Goal: Task Accomplishment & Management: Manage account settings

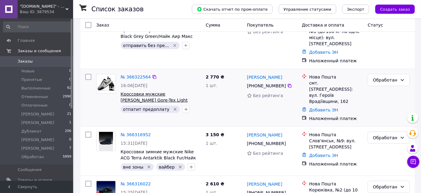
scroll to position [55, 0]
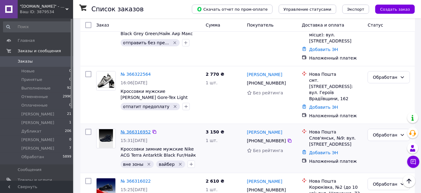
click at [137, 129] on link "№ 366316952" at bounding box center [136, 131] width 30 height 5
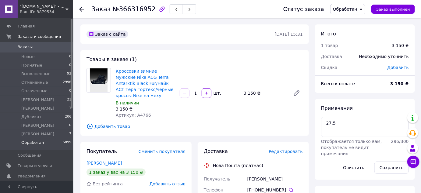
scroll to position [27, 0]
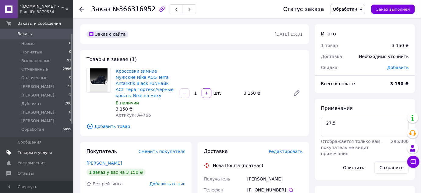
click at [30, 152] on span "Товары и услуги" at bounding box center [35, 152] width 34 height 5
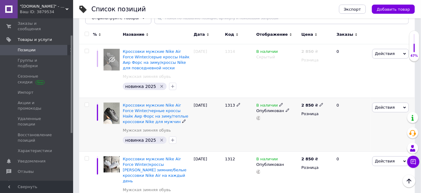
scroll to position [55, 0]
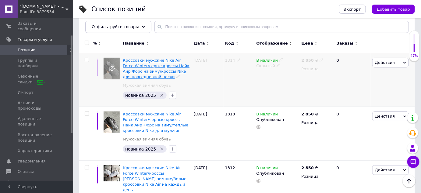
click at [172, 64] on span "Кроссовки мужские Nike Air Force Winter/серые кроссы Найк Аир Форс на зиму/крос…" at bounding box center [156, 68] width 67 height 21
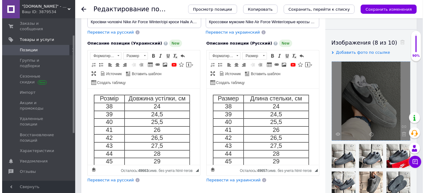
scroll to position [138, 0]
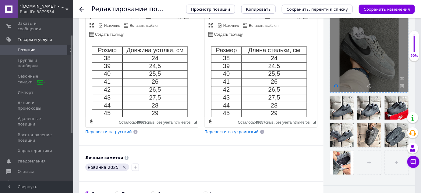
click at [337, 85] on icon at bounding box center [336, 85] width 5 height 5
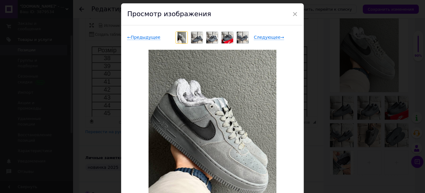
scroll to position [27, 0]
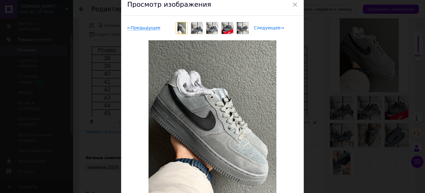
click at [267, 28] on span "Следующее →" at bounding box center [269, 27] width 30 height 5
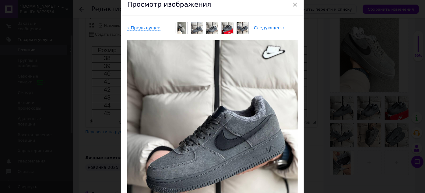
click at [267, 27] on span "Следующее →" at bounding box center [269, 27] width 30 height 5
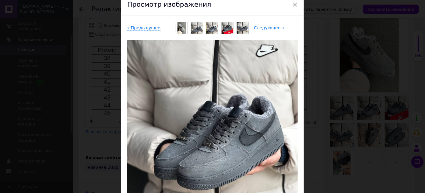
click at [267, 27] on span "Следующее →" at bounding box center [269, 27] width 30 height 5
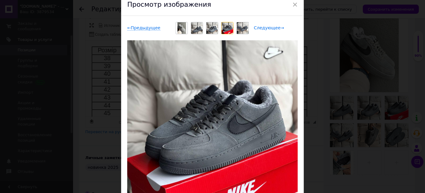
click at [267, 27] on span "Следующее →" at bounding box center [269, 27] width 30 height 5
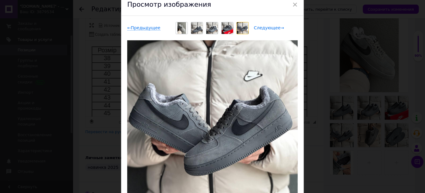
click at [267, 27] on span "Следующее →" at bounding box center [269, 27] width 30 height 5
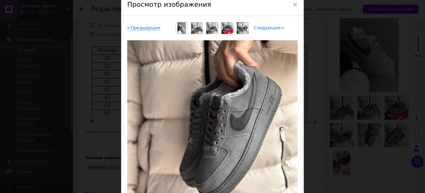
click at [267, 27] on span "Следующее →" at bounding box center [269, 27] width 30 height 5
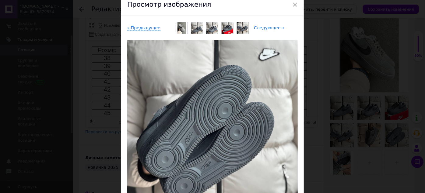
click at [267, 27] on span "Следующее →" at bounding box center [269, 27] width 30 height 5
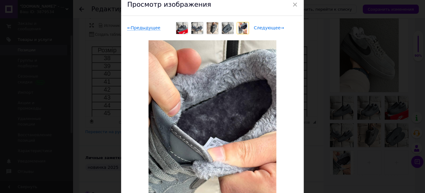
click at [267, 27] on span "Следующее →" at bounding box center [269, 27] width 30 height 5
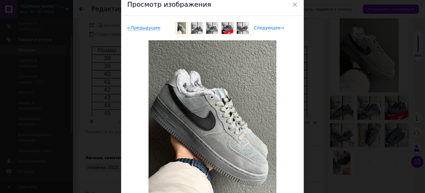
click at [267, 27] on span "Следующее →" at bounding box center [269, 27] width 30 height 5
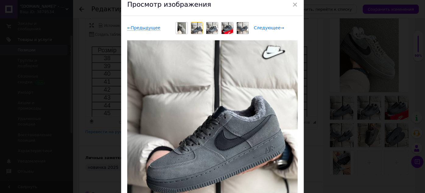
click at [267, 27] on span "Следующее →" at bounding box center [269, 27] width 30 height 5
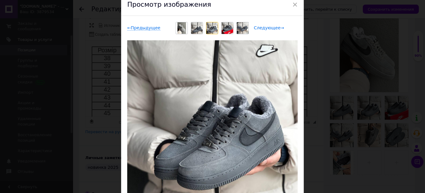
click at [267, 27] on span "Следующее →" at bounding box center [269, 27] width 30 height 5
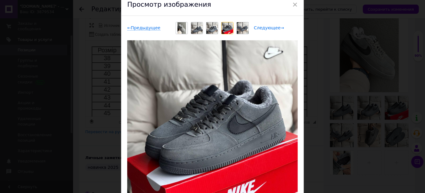
click at [267, 27] on span "Следующее →" at bounding box center [269, 27] width 30 height 5
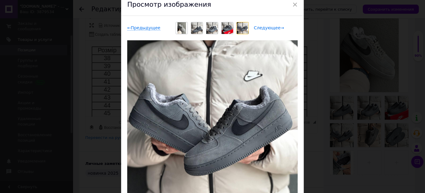
click at [267, 27] on span "Следующее →" at bounding box center [269, 27] width 30 height 5
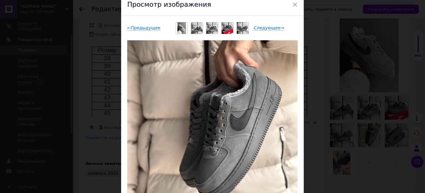
scroll to position [55, 0]
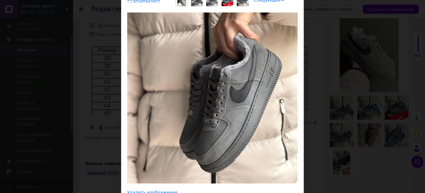
click at [267, 2] on span "Следующее →" at bounding box center [269, 0] width 30 height 5
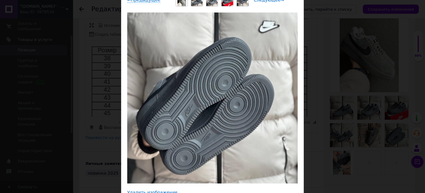
click at [267, 2] on span "Следующее →" at bounding box center [269, 0] width 30 height 5
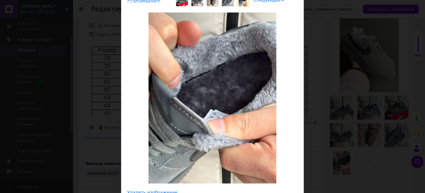
click at [267, 2] on span "Следующее →" at bounding box center [269, 0] width 30 height 5
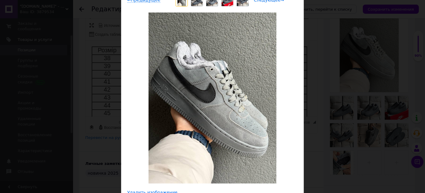
click at [267, 2] on span "Следующее →" at bounding box center [269, 0] width 30 height 5
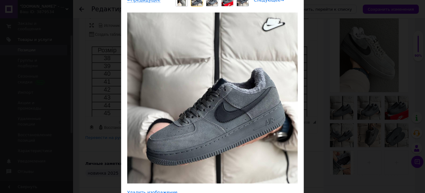
click at [261, 1] on span "Следующее →" at bounding box center [269, 0] width 30 height 5
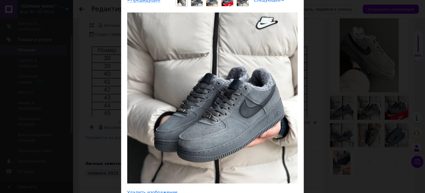
click at [261, 1] on span "Следующее →" at bounding box center [269, 0] width 30 height 5
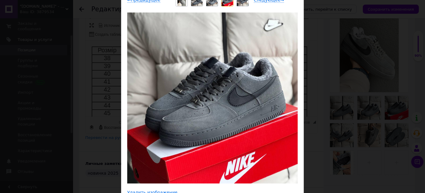
click at [399, 90] on div "× Просмотр изображения ← Предыдущее Следующее → Удалить изображение Удалить все…" at bounding box center [212, 96] width 425 height 193
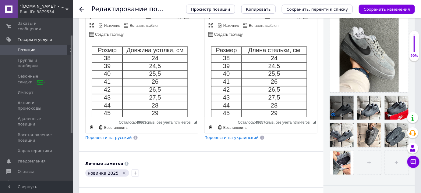
click at [334, 115] on icon at bounding box center [333, 114] width 5 height 5
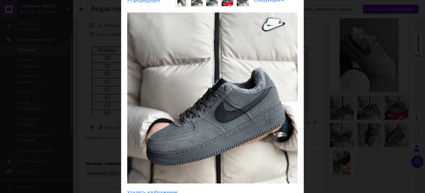
click at [277, 1] on span "Следующее →" at bounding box center [269, 0] width 30 height 5
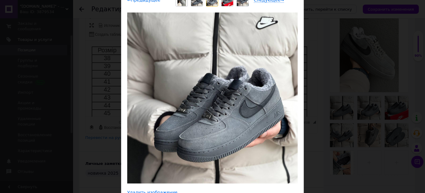
click at [148, 1] on span "← Предыдущее" at bounding box center [143, 0] width 33 height 5
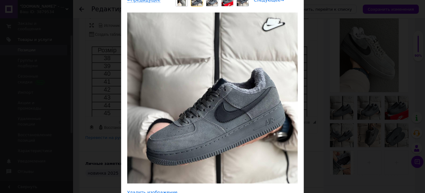
click at [260, 1] on span "Следующее →" at bounding box center [269, 0] width 30 height 5
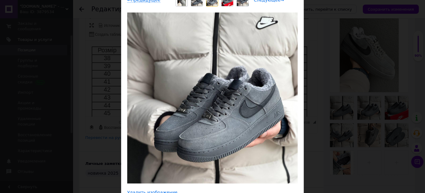
click at [260, 1] on span "Следующее →" at bounding box center [269, 0] width 30 height 5
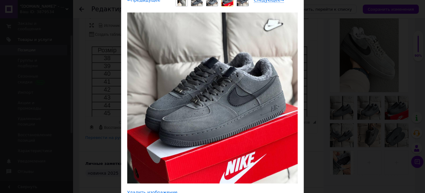
click at [143, 2] on span "← Предыдущее" at bounding box center [143, 0] width 33 height 5
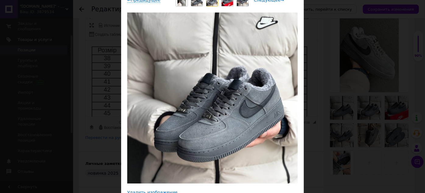
click at [265, 2] on span "Следующее →" at bounding box center [269, 0] width 30 height 5
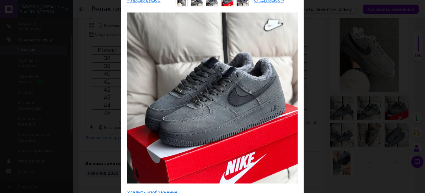
click at [148, 3] on div "← Предыдущее Следующее →" at bounding box center [212, 0] width 171 height 12
click at [148, 1] on span "← Предыдущее" at bounding box center [143, 0] width 33 height 5
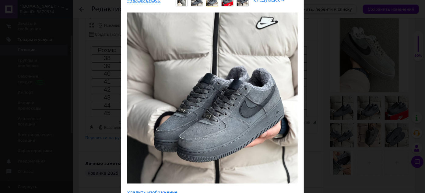
click at [268, 1] on span "Следующее →" at bounding box center [269, 0] width 30 height 5
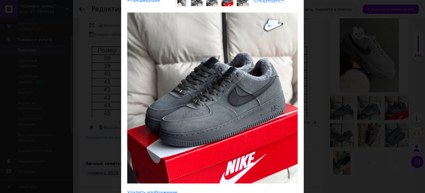
click at [150, 2] on span "← Предыдущее" at bounding box center [143, 0] width 33 height 5
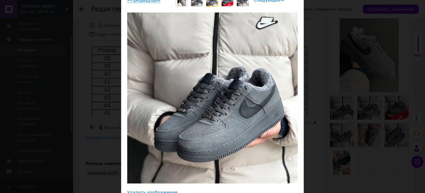
click at [264, 1] on span "Следующее →" at bounding box center [269, 0] width 30 height 5
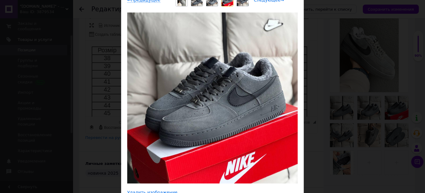
click at [264, 1] on span "Следующее →" at bounding box center [269, 0] width 30 height 5
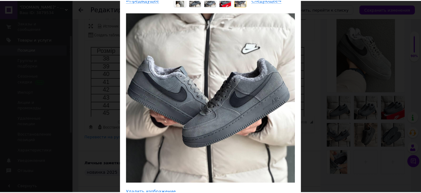
scroll to position [0, 0]
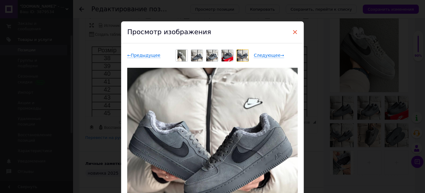
click at [295, 31] on span "×" at bounding box center [295, 32] width 5 height 10
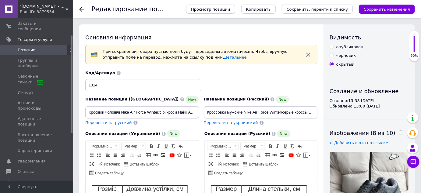
click at [332, 46] on input "опубликован" at bounding box center [332, 46] width 4 height 4
radio input "true"
click at [338, 9] on icon "Сохранить, перейти к списку" at bounding box center [318, 9] width 62 height 5
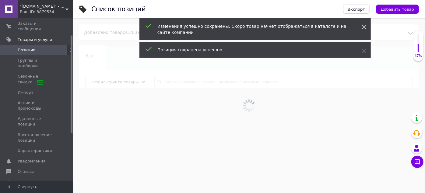
click at [364, 26] on icon at bounding box center [364, 27] width 4 height 4
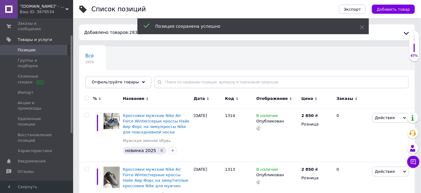
drag, startPoint x: 362, startPoint y: 25, endPoint x: 355, endPoint y: 27, distance: 7.7
click at [362, 25] on icon at bounding box center [362, 27] width 4 height 4
